Goal: Transaction & Acquisition: Download file/media

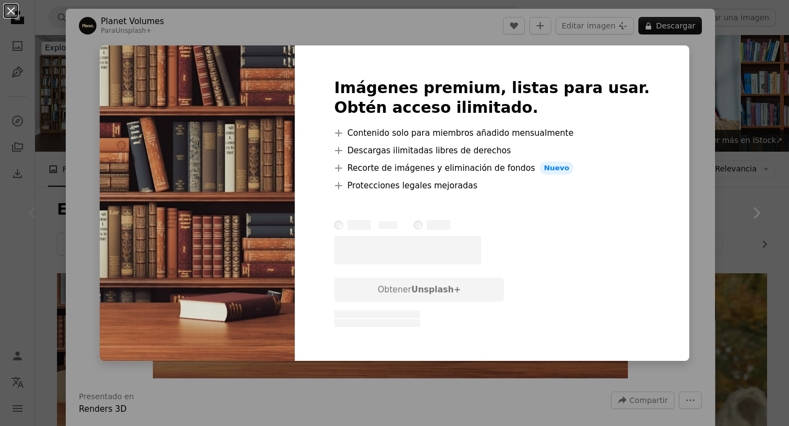
scroll to position [131, 0]
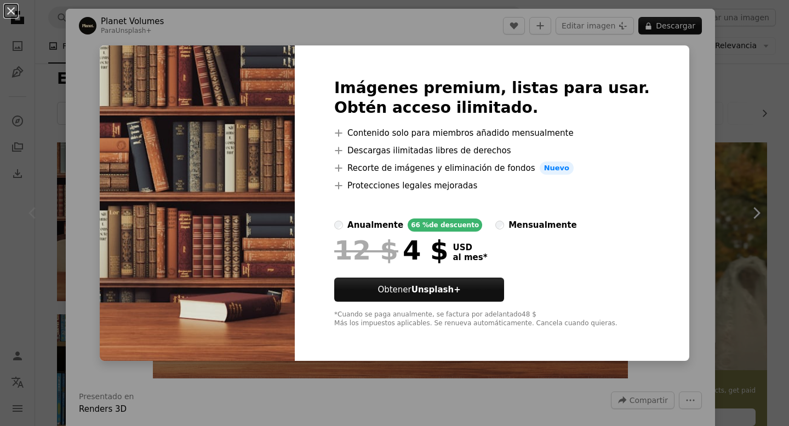
click at [167, 147] on img at bounding box center [197, 203] width 195 height 316
click at [12, 11] on button "An X shape" at bounding box center [10, 10] width 13 height 13
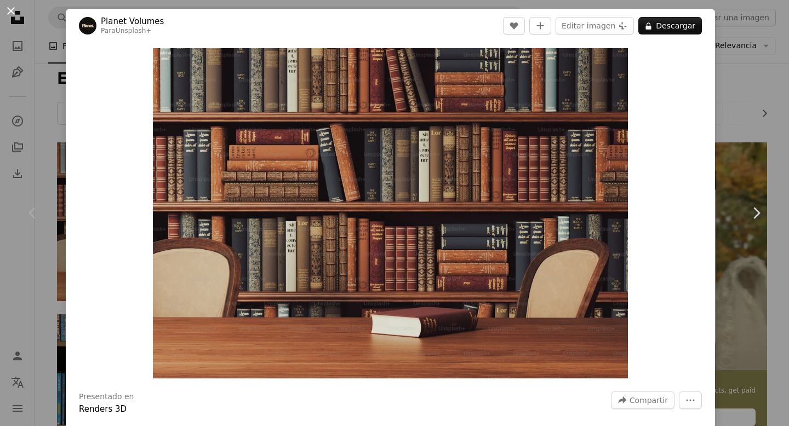
click at [15, 14] on button "An X shape" at bounding box center [10, 10] width 13 height 13
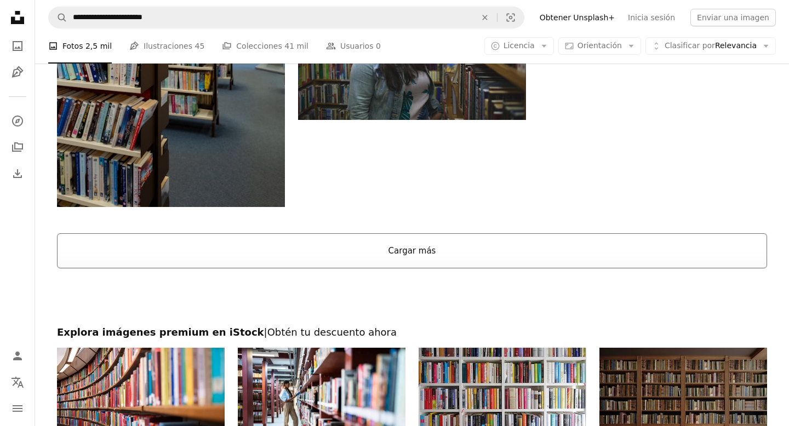
scroll to position [1762, 0]
click at [408, 255] on button "Cargar más" at bounding box center [412, 250] width 710 height 35
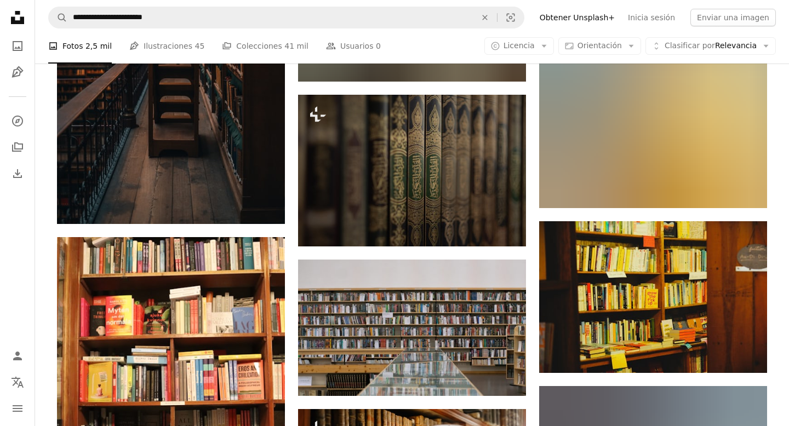
scroll to position [24278, 0]
